Goal: Task Accomplishment & Management: Manage account settings

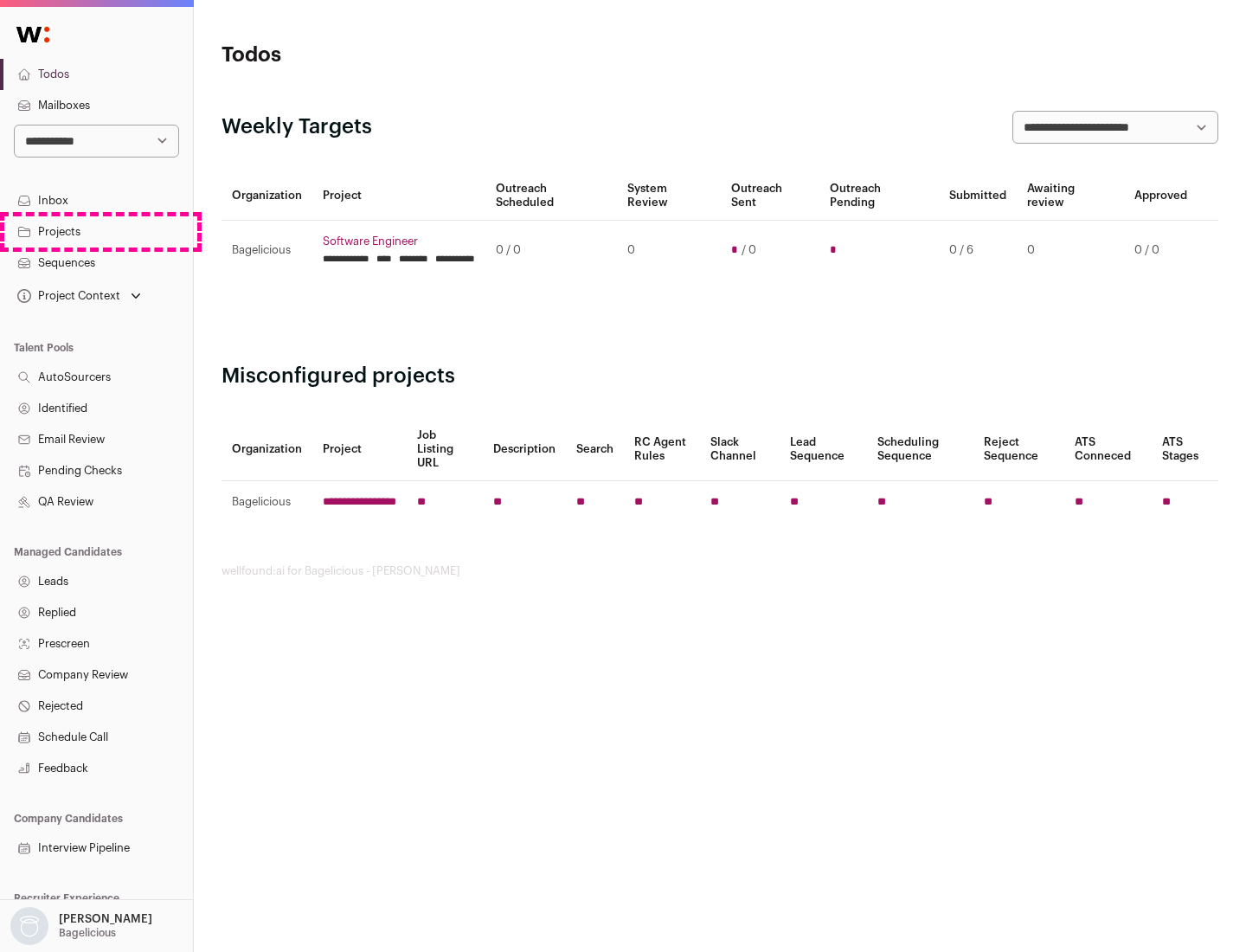
click at [96, 231] on link "Projects" at bounding box center [97, 231] width 193 height 31
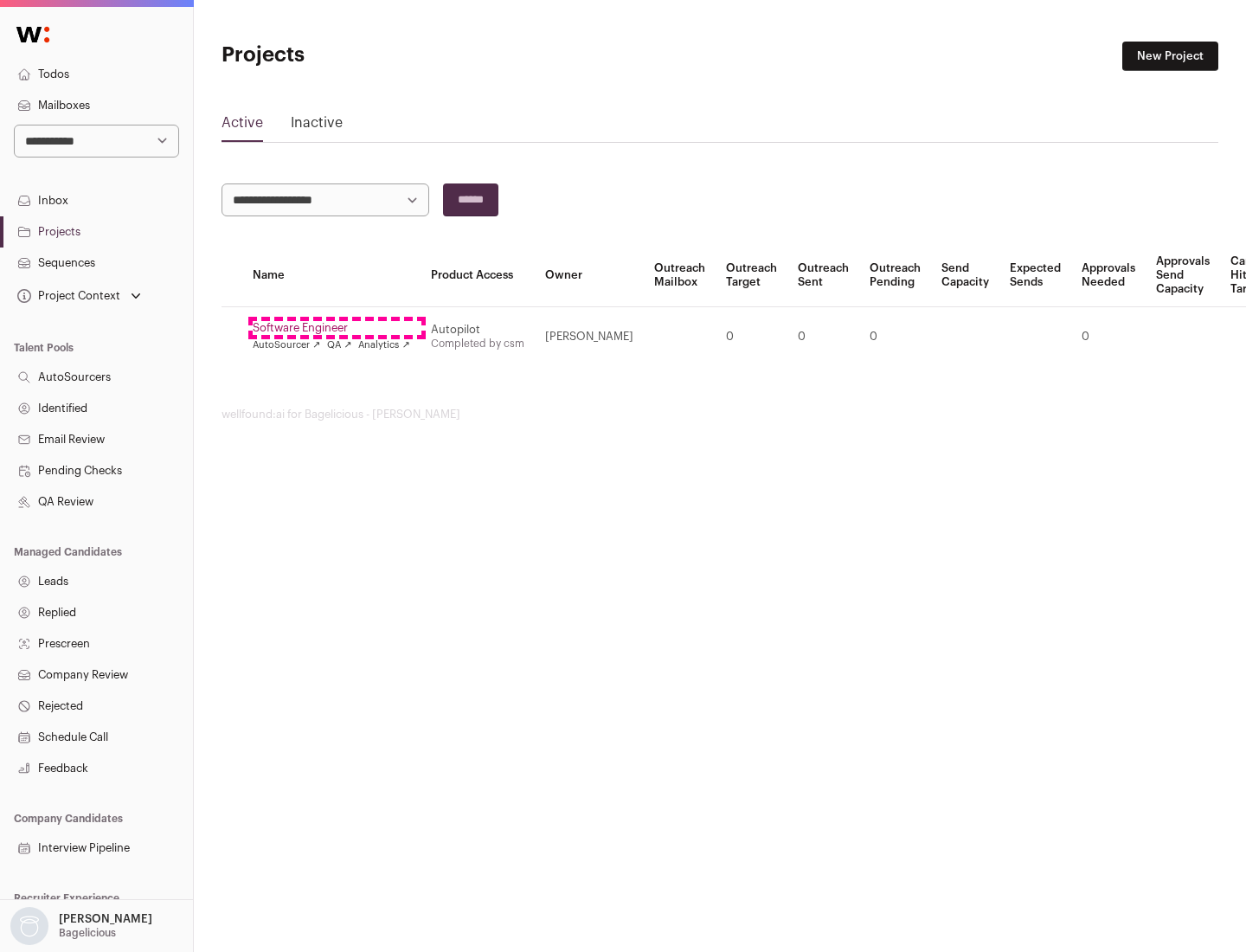
click at [336, 328] on link "Software Engineer" at bounding box center [331, 328] width 157 height 14
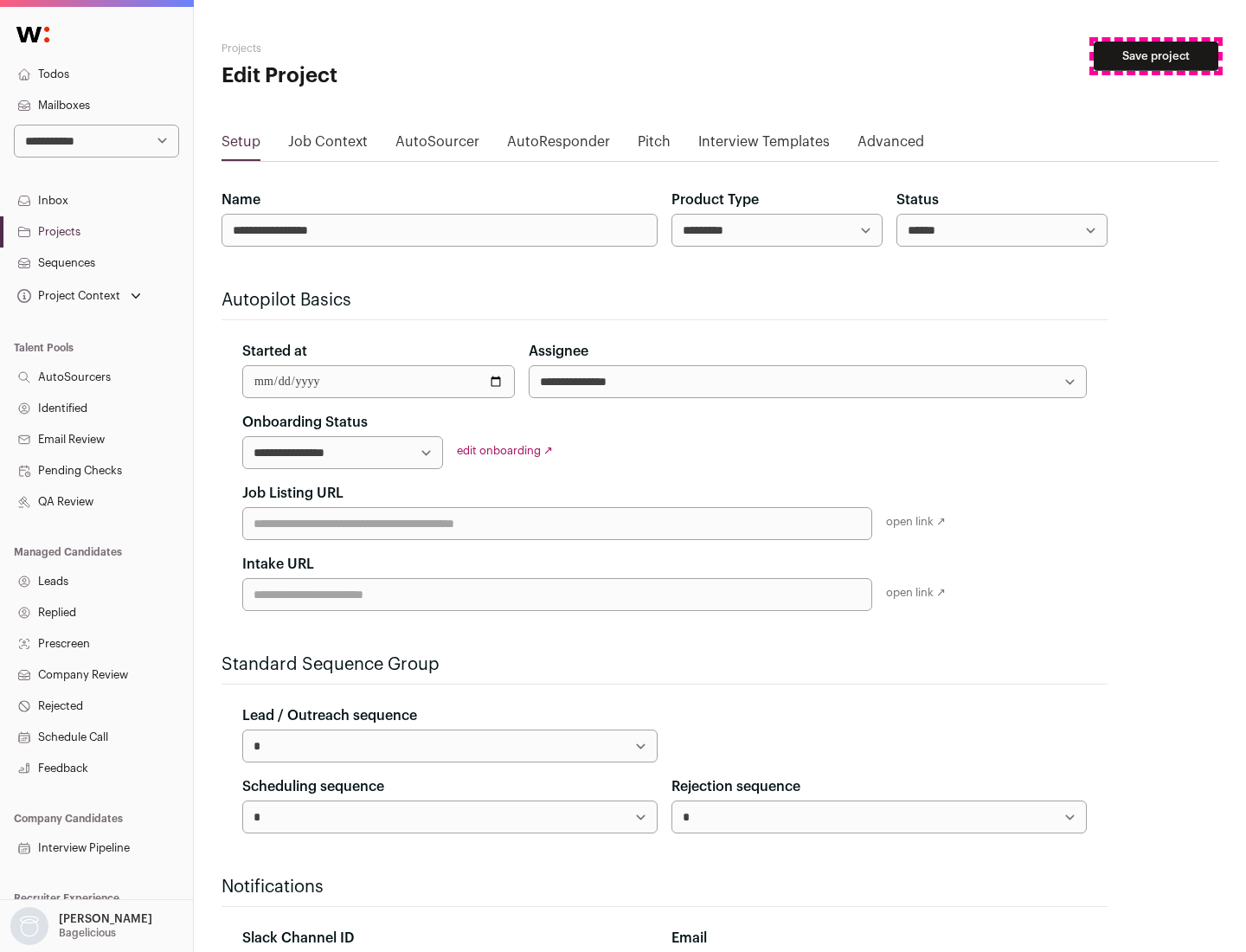
click at [1156, 56] on button "Save project" at bounding box center [1156, 56] width 125 height 30
